Goal: Find specific page/section: Find specific page/section

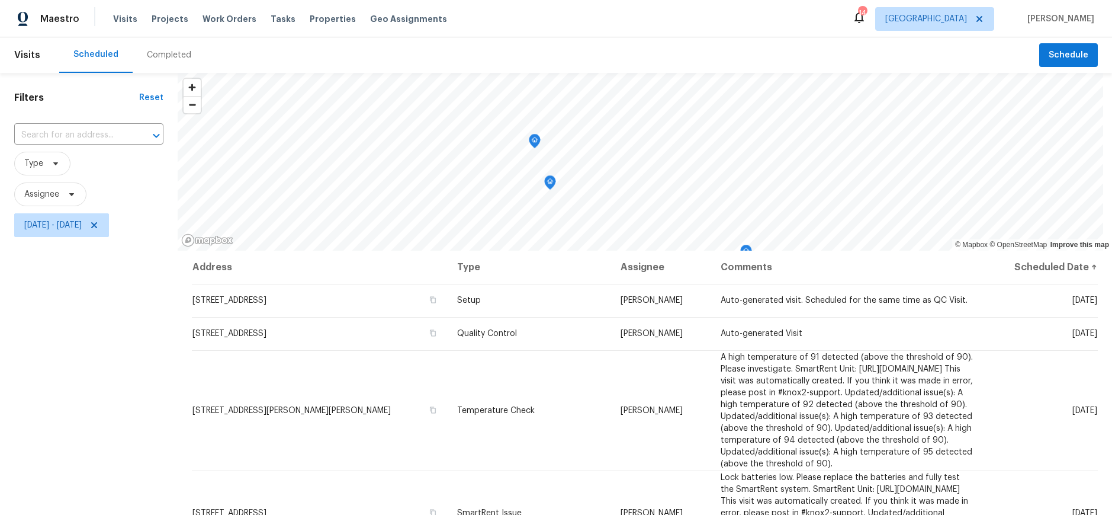
scroll to position [182, 0]
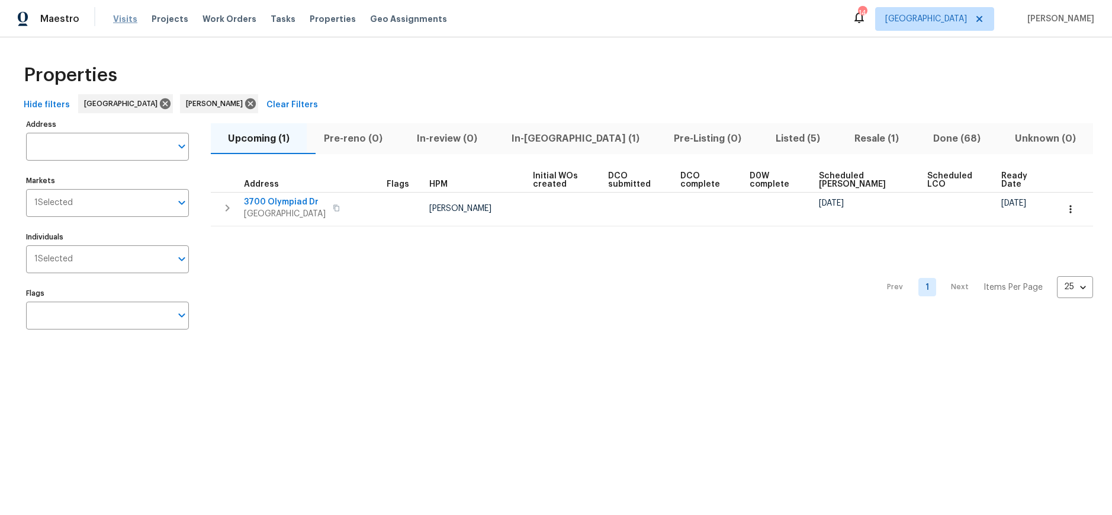
click at [125, 21] on span "Visits" at bounding box center [125, 19] width 24 height 12
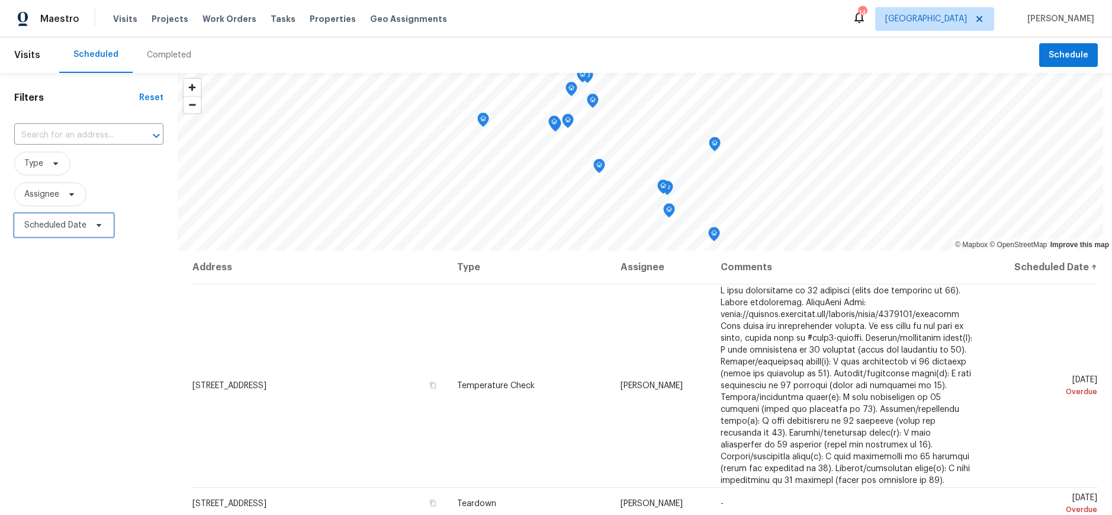
click at [70, 215] on span "Scheduled Date" at bounding box center [63, 225] width 99 height 24
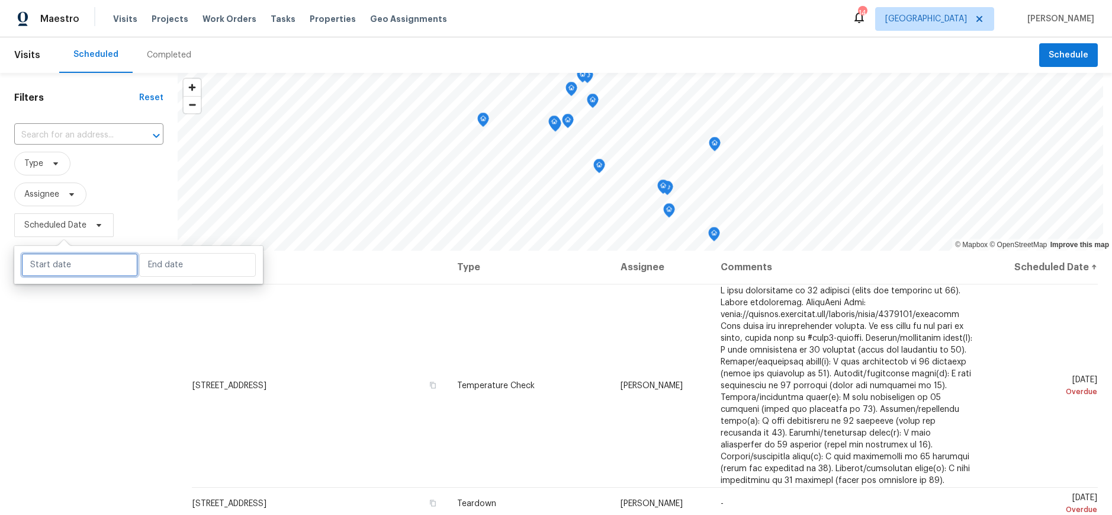
click at [61, 267] on input "text" at bounding box center [79, 265] width 117 height 24
select select "8"
select select "2025"
select select "9"
select select "2025"
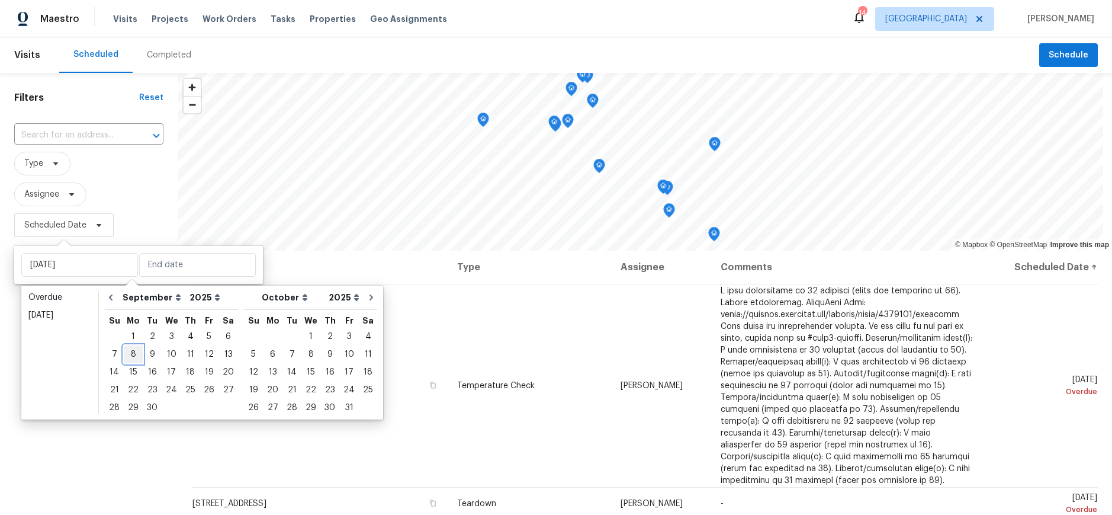
click at [132, 354] on div "8" at bounding box center [133, 354] width 19 height 17
type input "[DATE]"
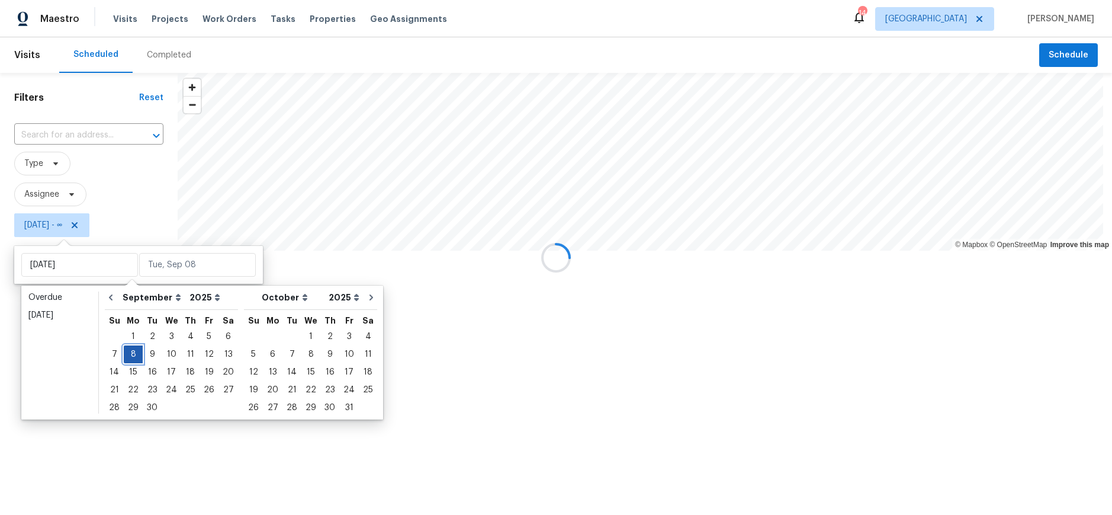
click at [132, 354] on div "8" at bounding box center [133, 354] width 19 height 17
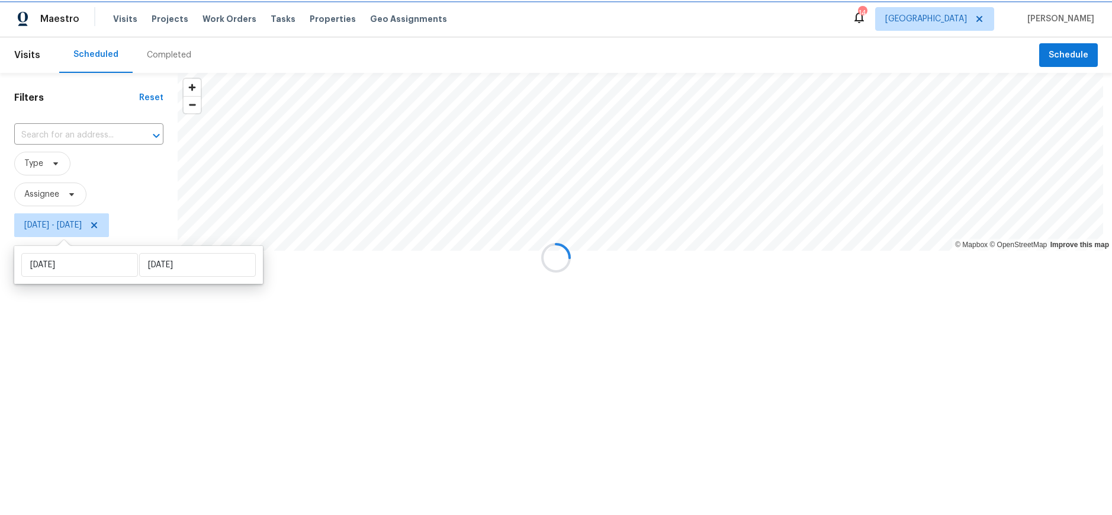
type input "[DATE]"
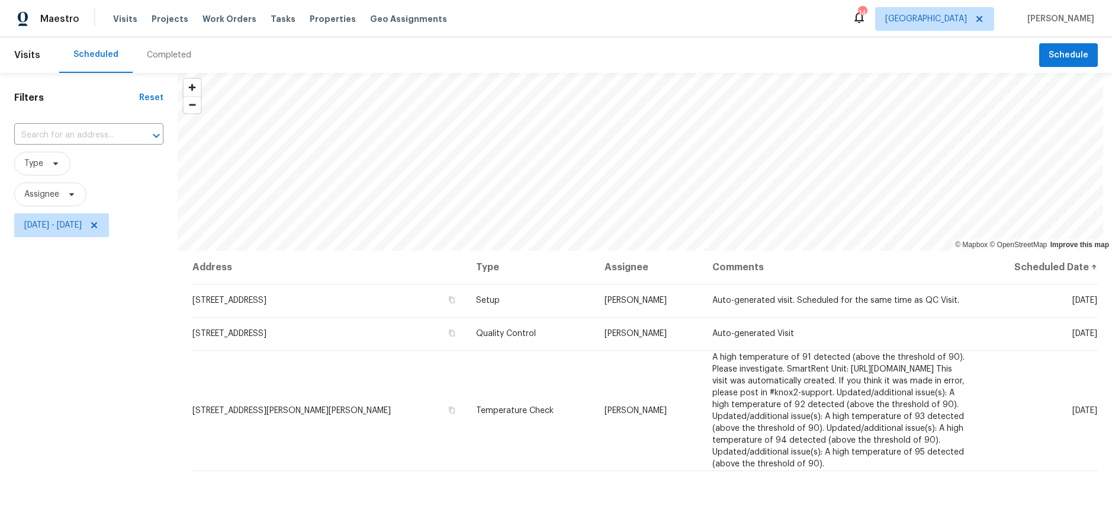
click at [21, 380] on div "Filters Reset ​ Type Assignee Mon, Sep 08 - Mon, Sep 08" at bounding box center [89, 367] width 178 height 589
click at [82, 224] on span "Mon, Sep 08 - Mon, Sep 08" at bounding box center [52, 225] width 57 height 12
click at [115, 17] on span "Visits" at bounding box center [125, 19] width 24 height 12
click at [126, 17] on span "Visits" at bounding box center [125, 19] width 24 height 12
